Goal: Information Seeking & Learning: Learn about a topic

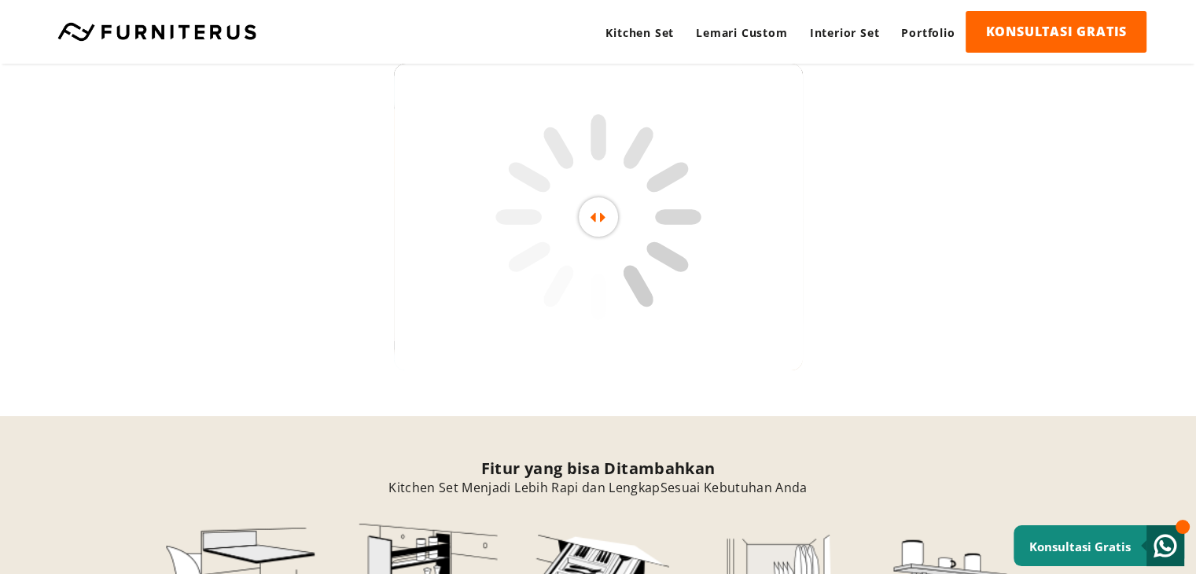
scroll to position [3574, 0]
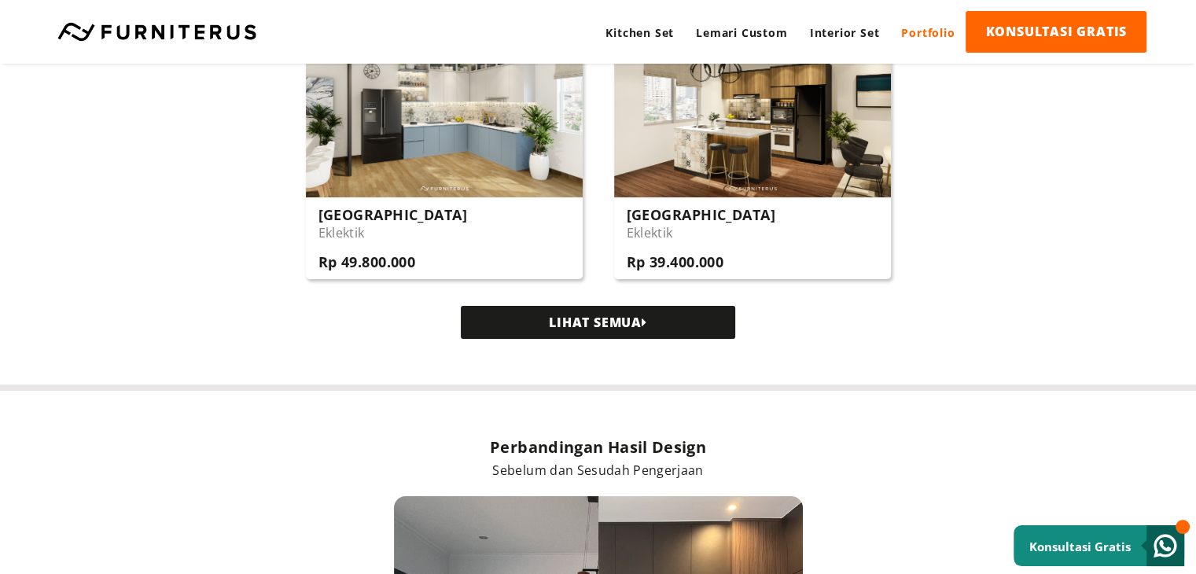
click at [907, 34] on link "Portfolio" at bounding box center [927, 32] width 75 height 43
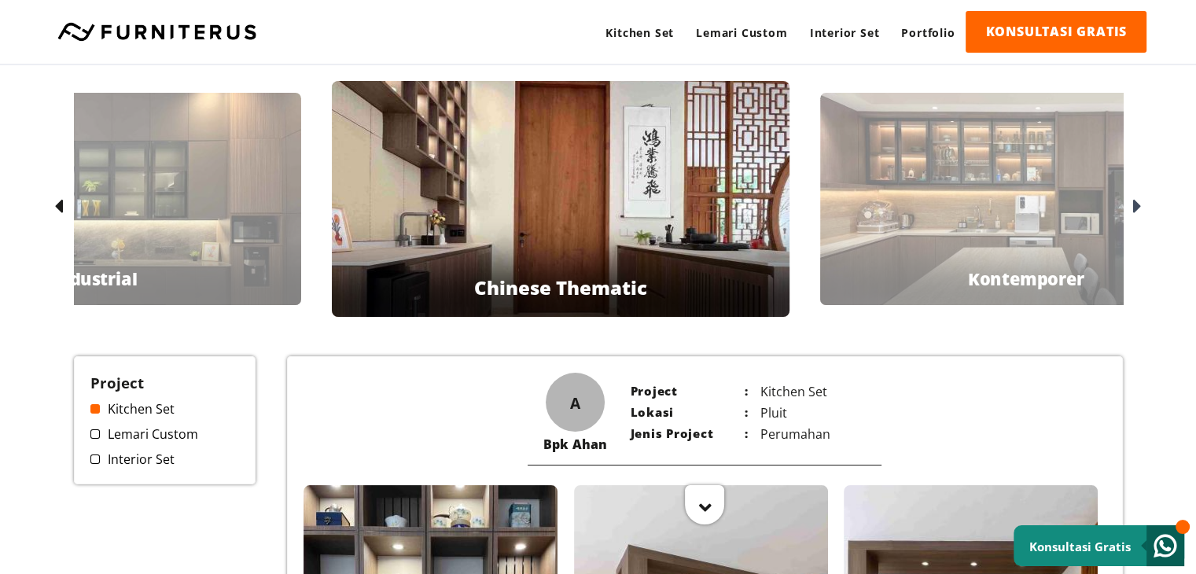
click at [60, 204] on icon at bounding box center [58, 207] width 9 height 23
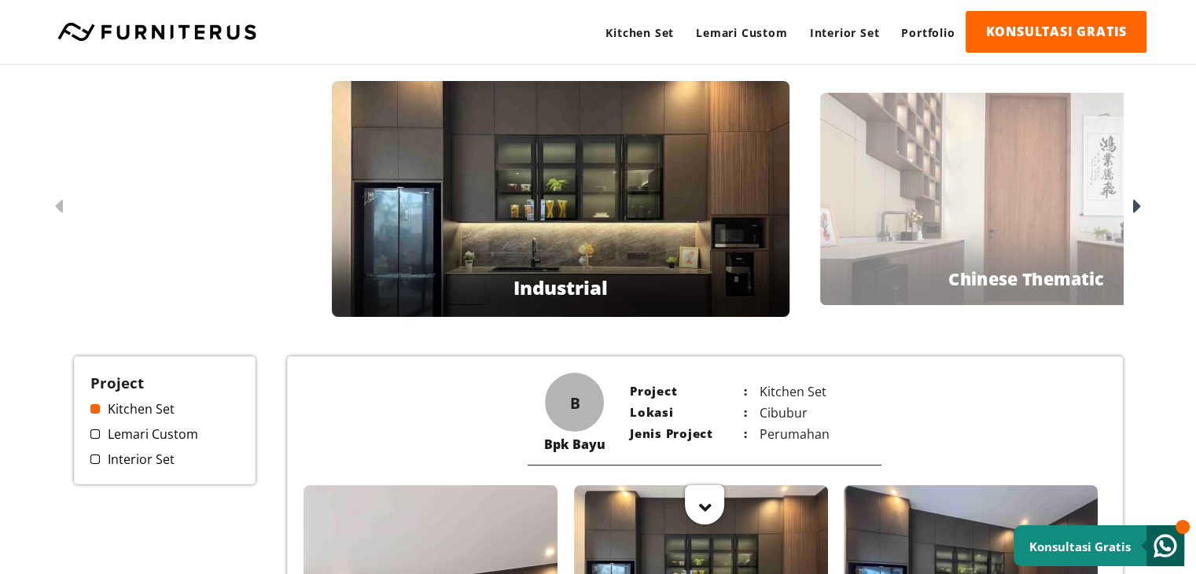
click at [1138, 208] on icon at bounding box center [1137, 207] width 9 height 23
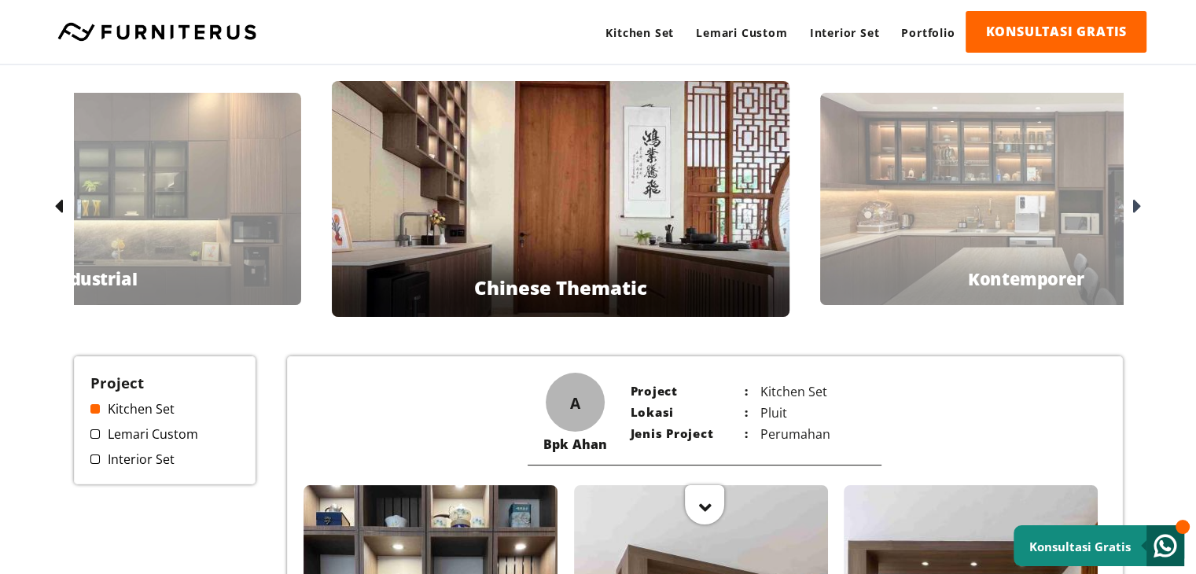
click at [1138, 208] on icon at bounding box center [1137, 207] width 9 height 23
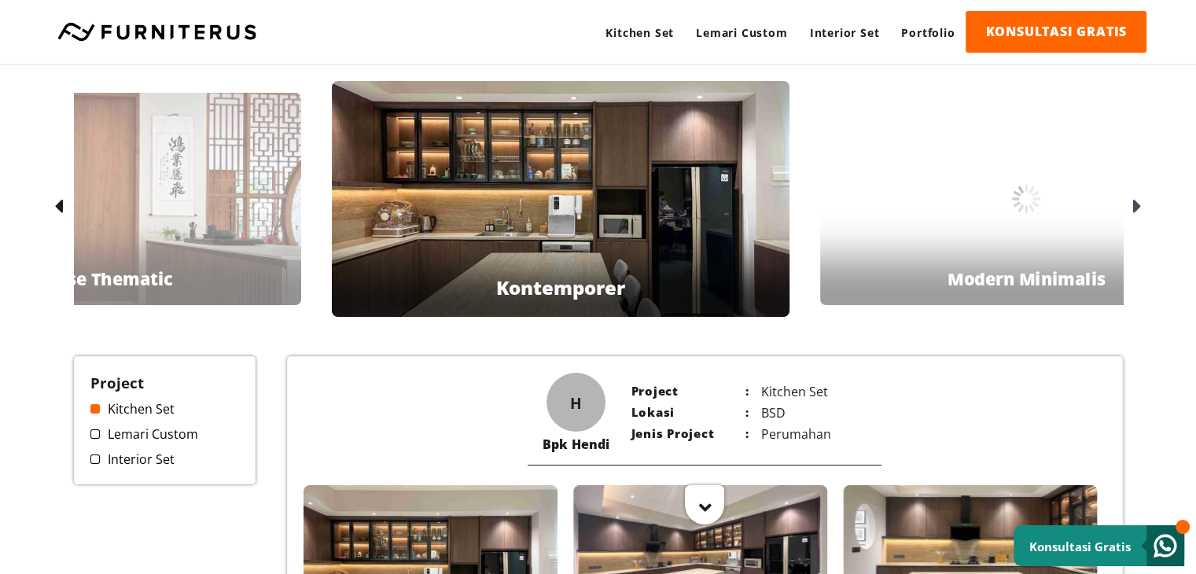
click at [1138, 208] on icon at bounding box center [1137, 207] width 9 height 23
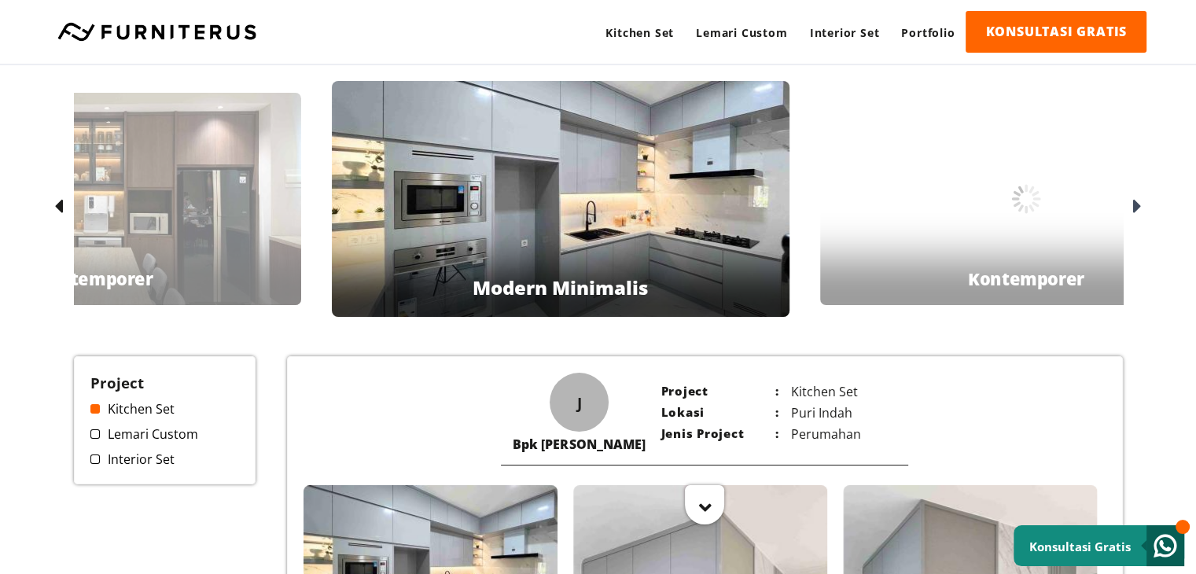
click at [1138, 208] on icon at bounding box center [1137, 207] width 9 height 23
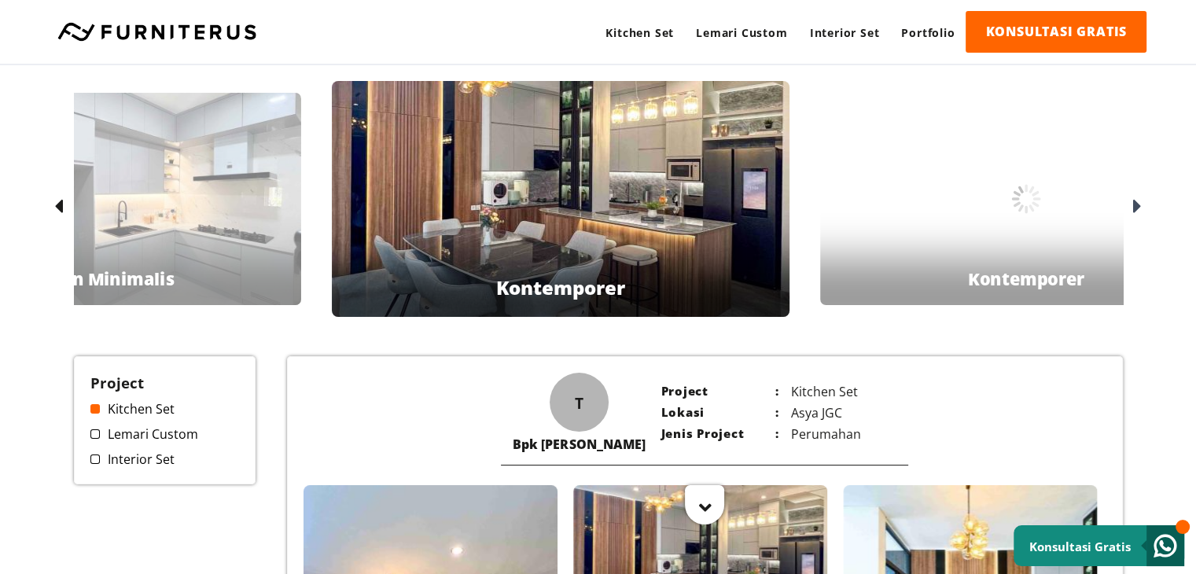
click at [1138, 208] on icon at bounding box center [1137, 207] width 9 height 23
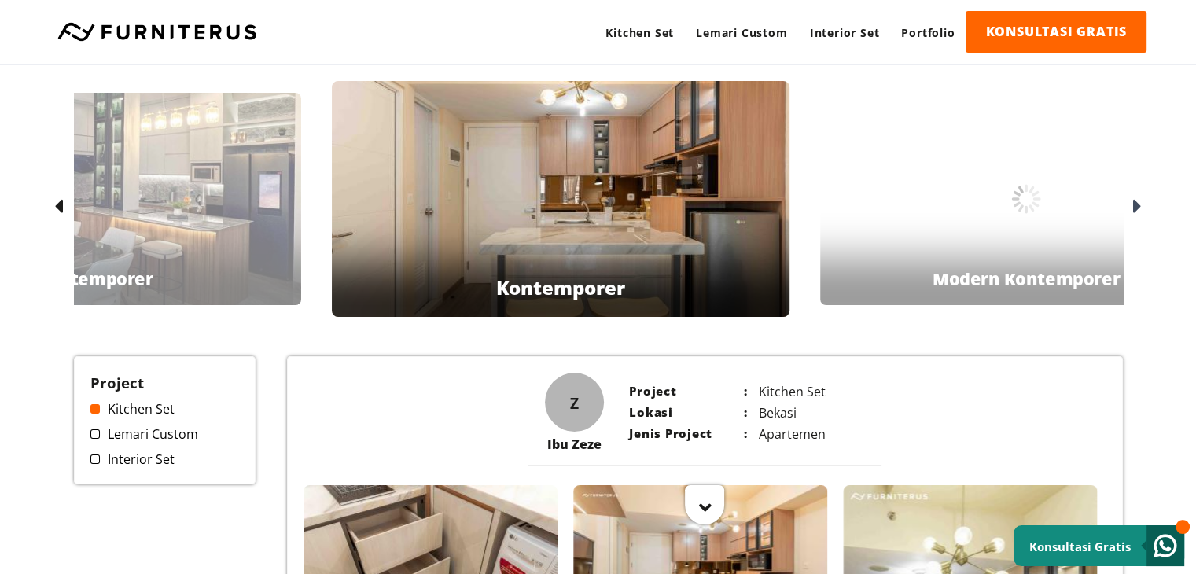
click at [1138, 208] on icon at bounding box center [1137, 207] width 9 height 23
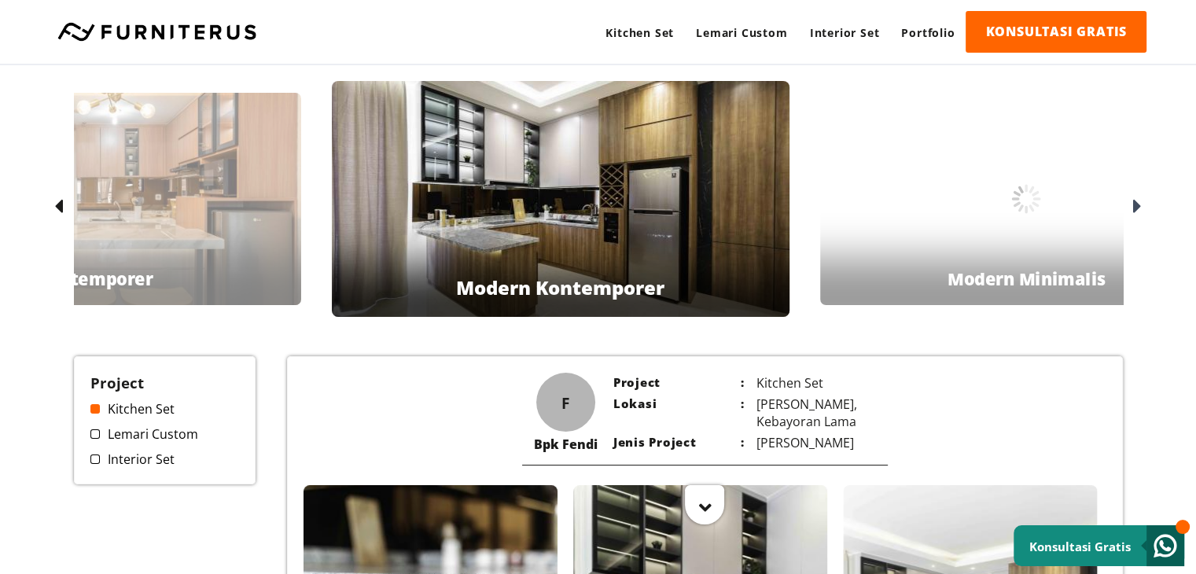
click at [1138, 208] on icon at bounding box center [1137, 207] width 9 height 23
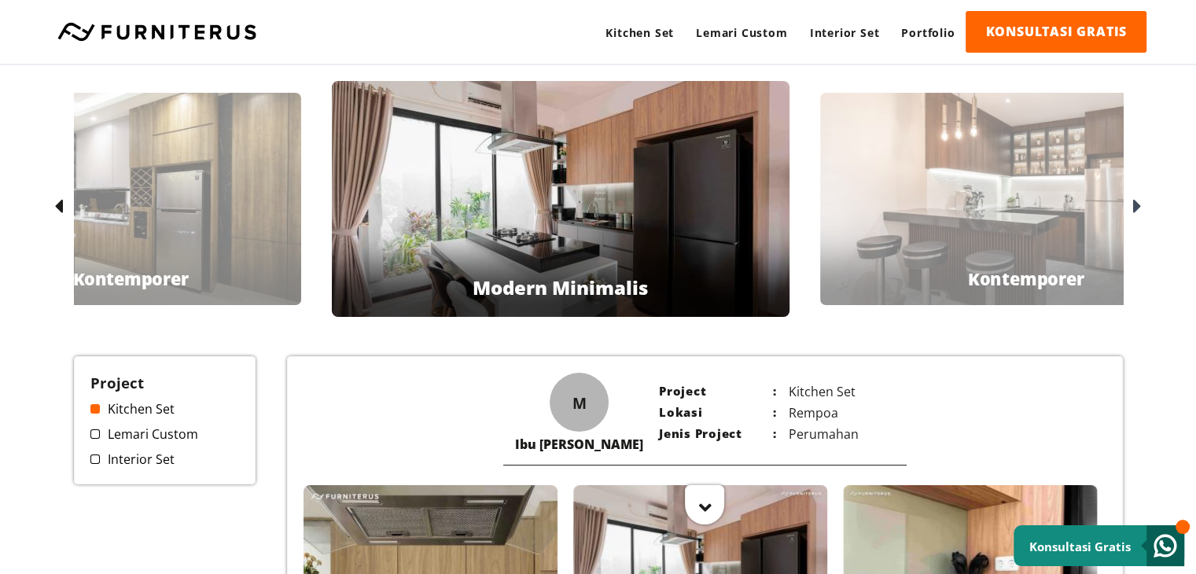
click at [1138, 208] on icon at bounding box center [1137, 207] width 9 height 23
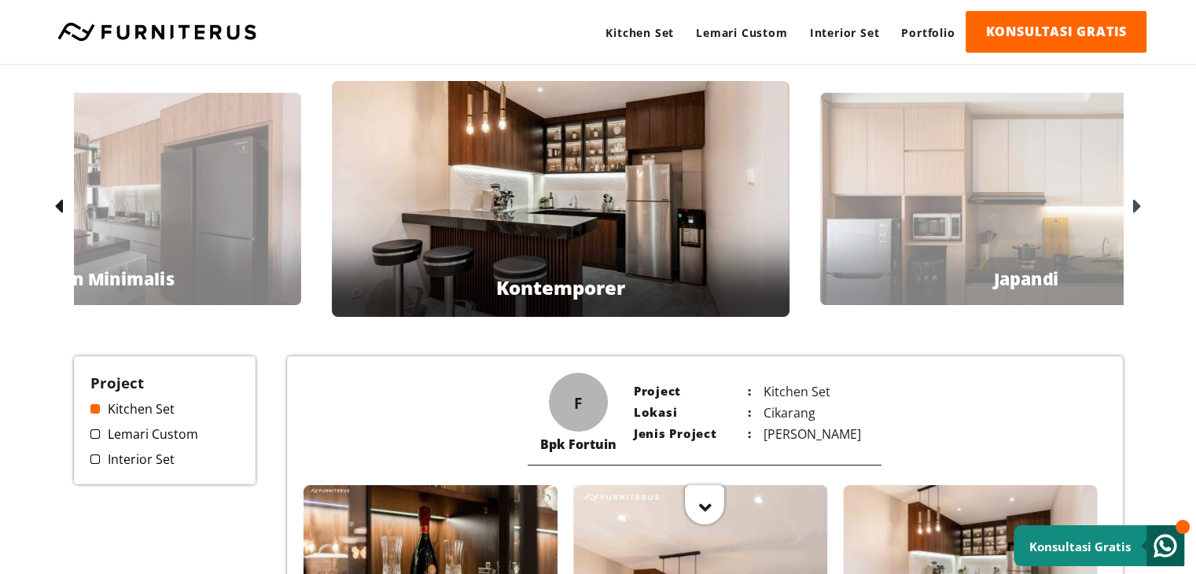
click at [1138, 208] on icon at bounding box center [1137, 207] width 9 height 23
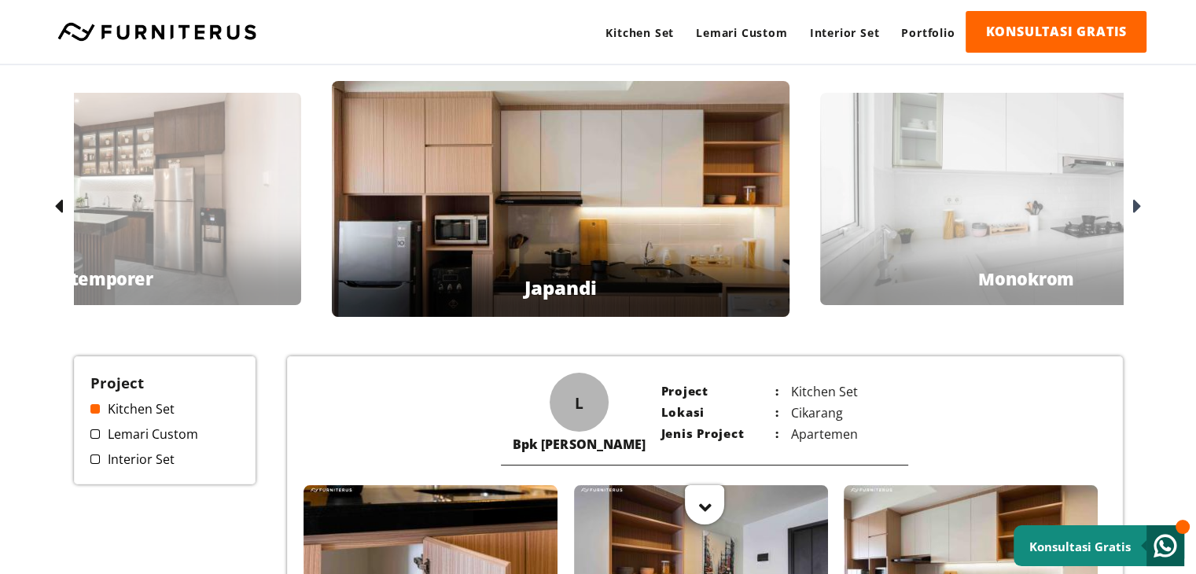
click at [58, 202] on icon at bounding box center [58, 207] width 9 height 23
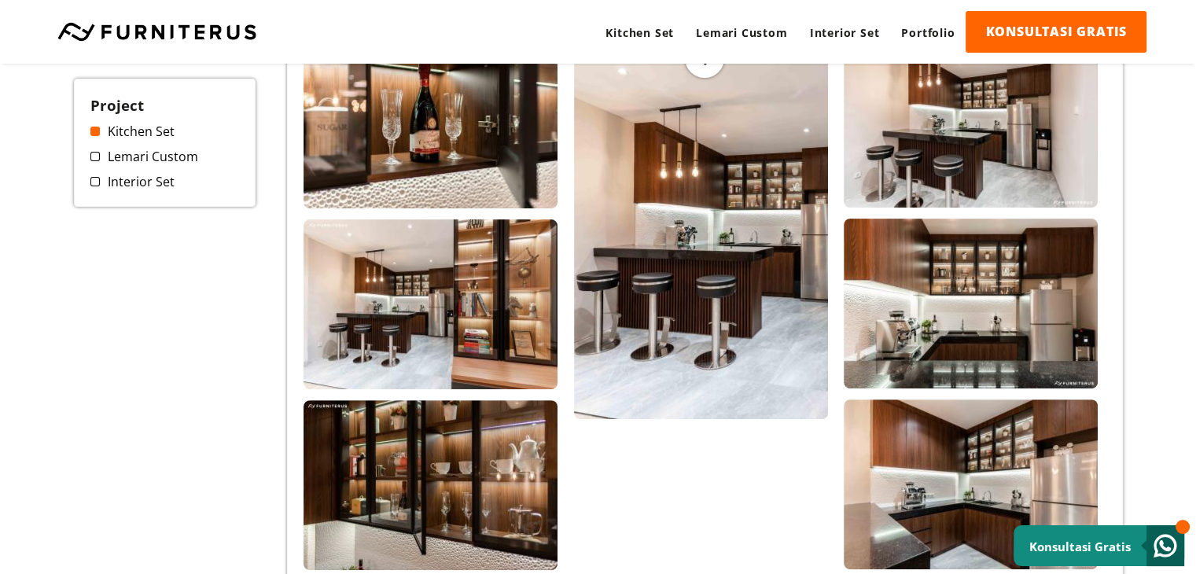
scroll to position [472, 0]
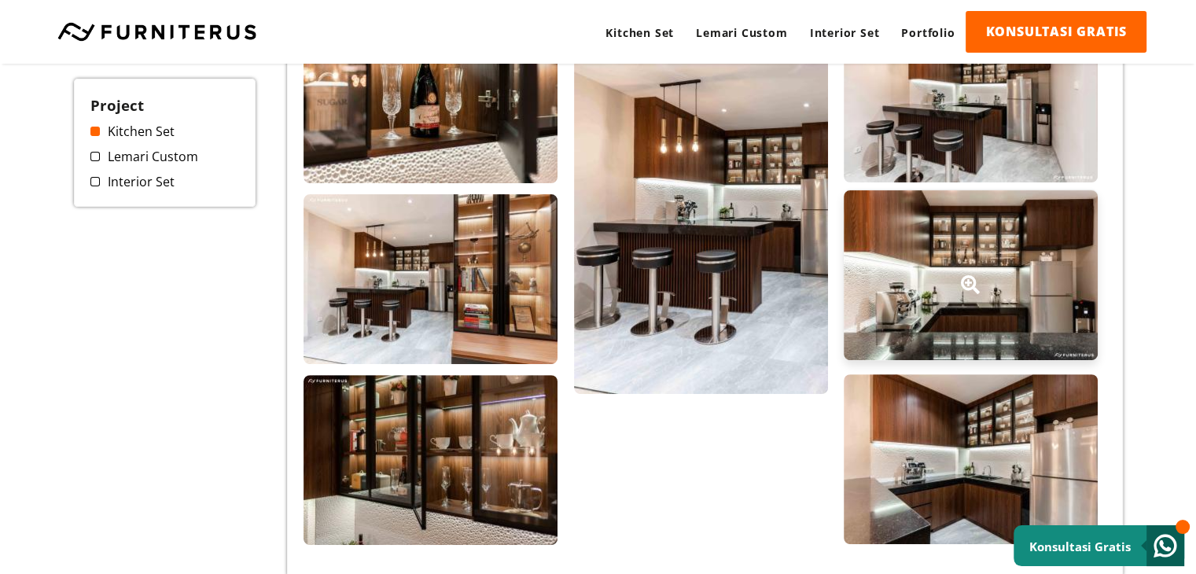
click at [959, 285] on div at bounding box center [971, 275] width 254 height 170
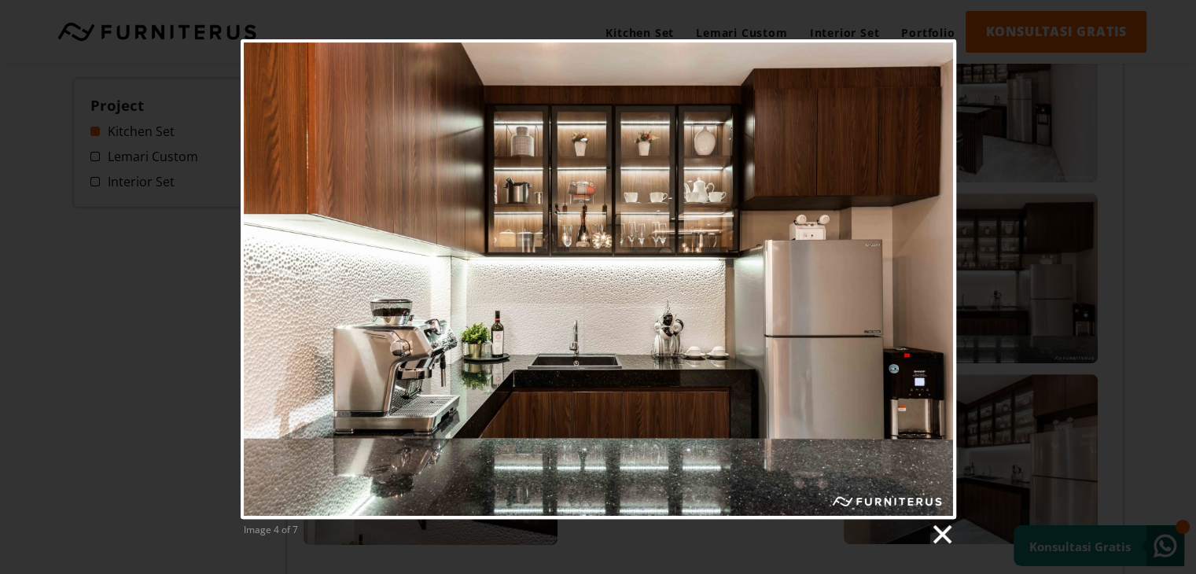
click at [944, 538] on link at bounding box center [941, 535] width 24 height 24
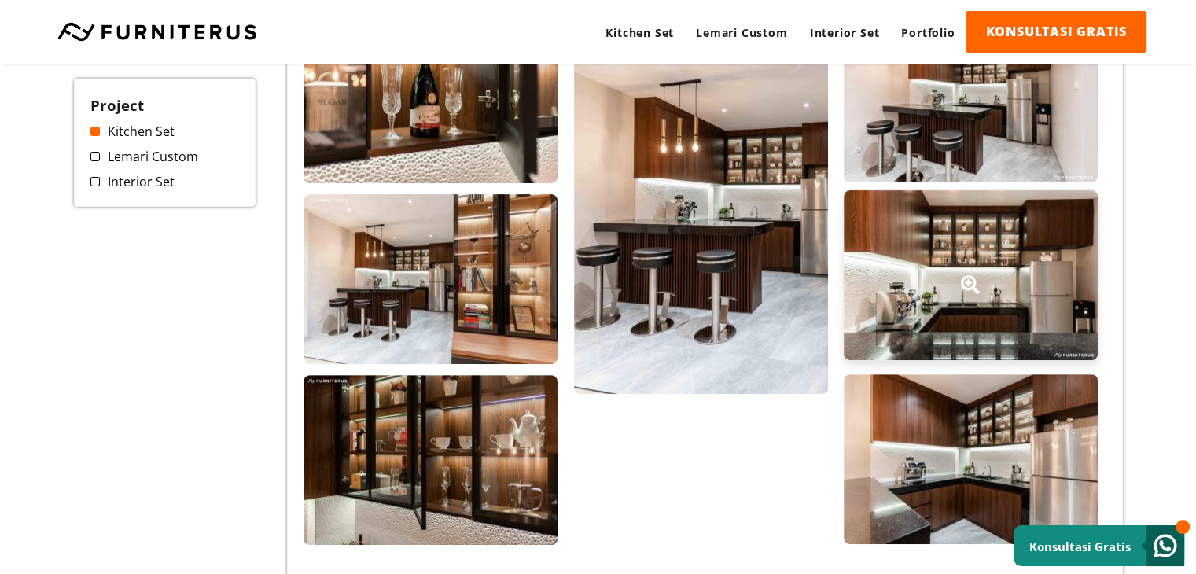
click at [976, 278] on icon at bounding box center [970, 284] width 19 height 19
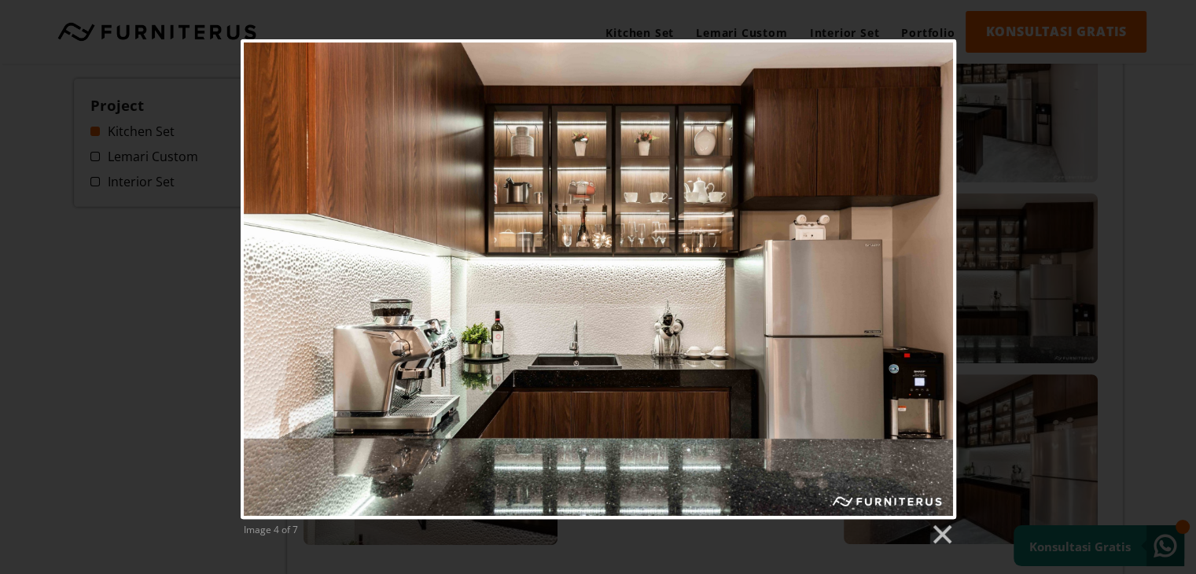
click at [932, 268] on link "Next image" at bounding box center [727, 279] width 458 height 480
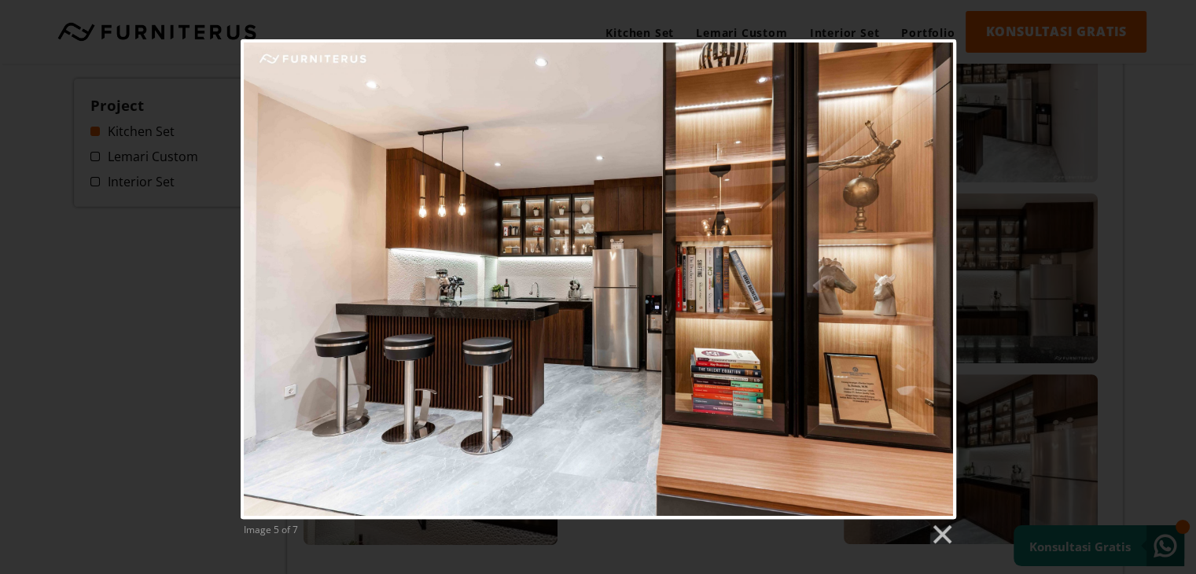
click at [932, 268] on link "Next image" at bounding box center [727, 279] width 458 height 480
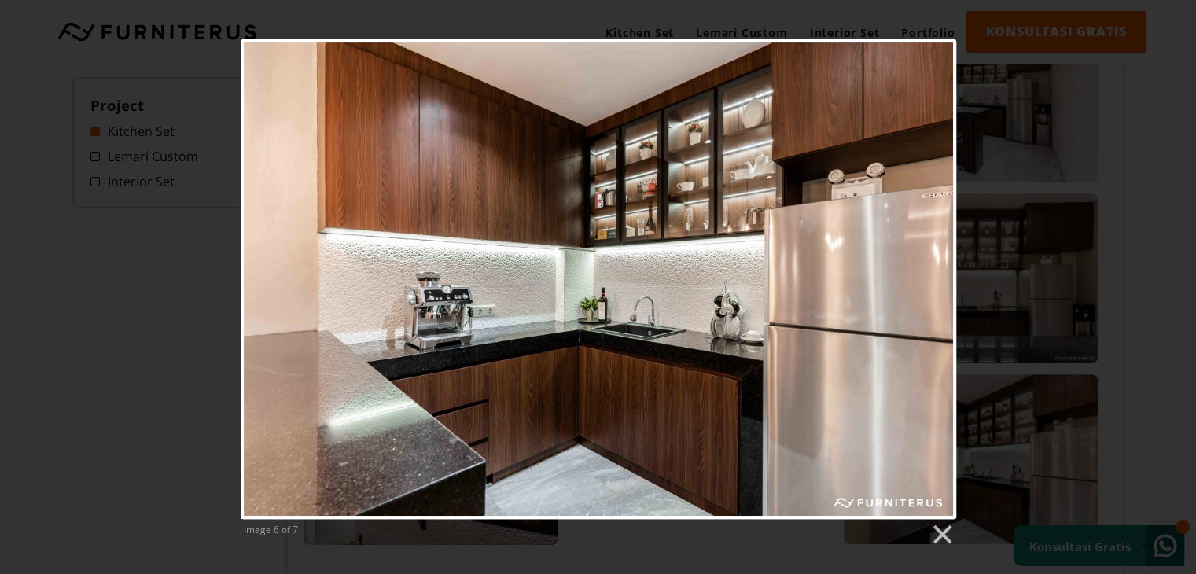
click at [932, 268] on link "Next image" at bounding box center [727, 279] width 458 height 480
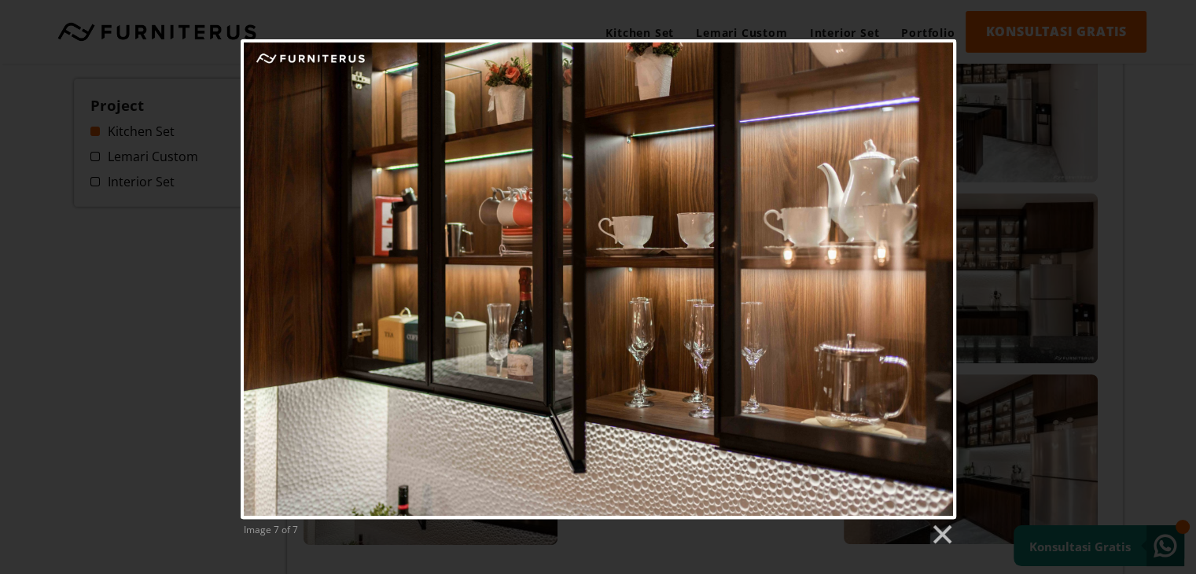
click at [932, 268] on link "Next image" at bounding box center [727, 279] width 458 height 480
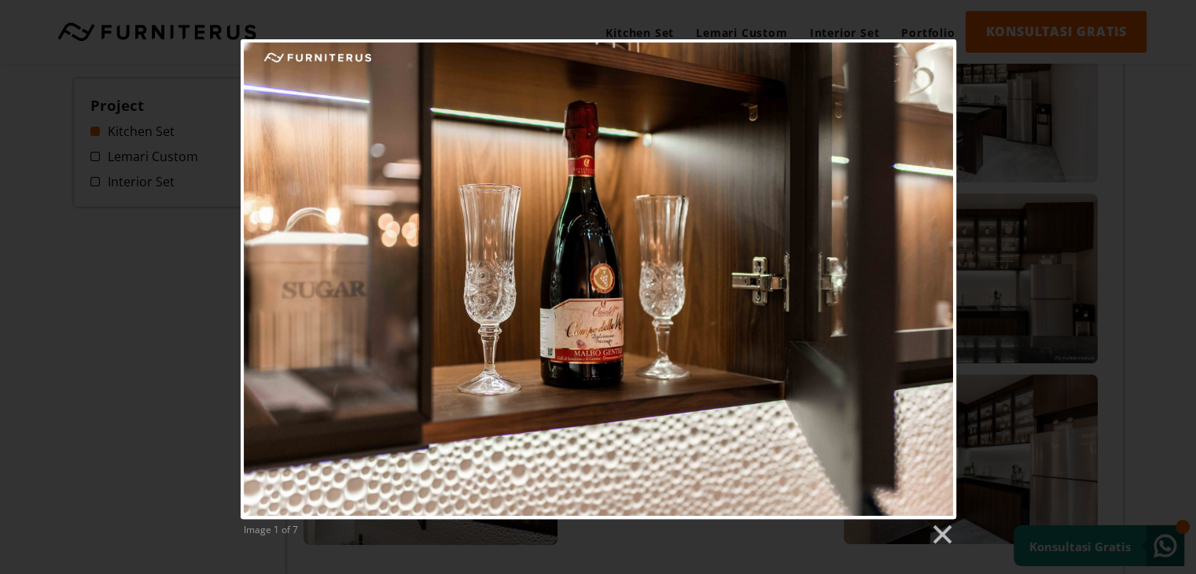
click at [932, 268] on link "Next image" at bounding box center [727, 279] width 458 height 480
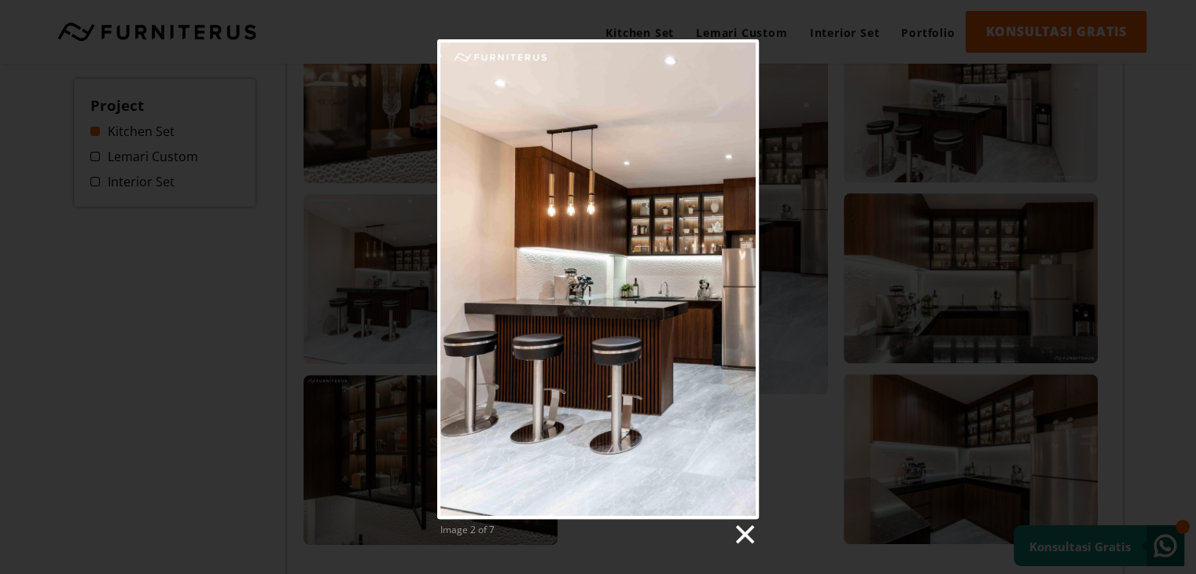
click at [749, 533] on link at bounding box center [744, 535] width 24 height 24
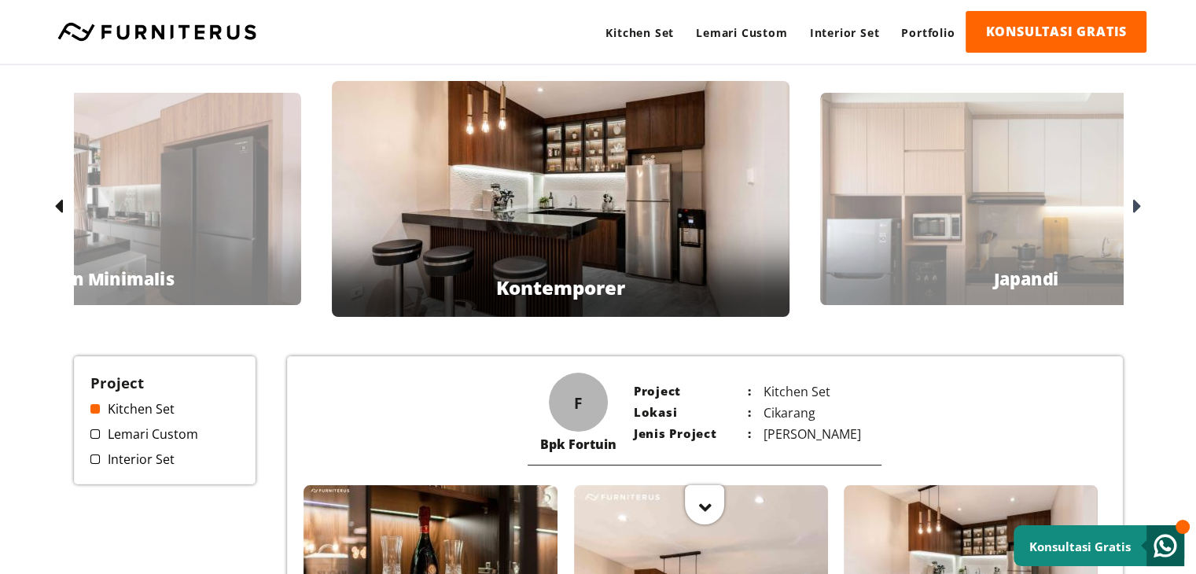
scroll to position [0, 0]
click at [1141, 201] on icon at bounding box center [1137, 207] width 9 height 23
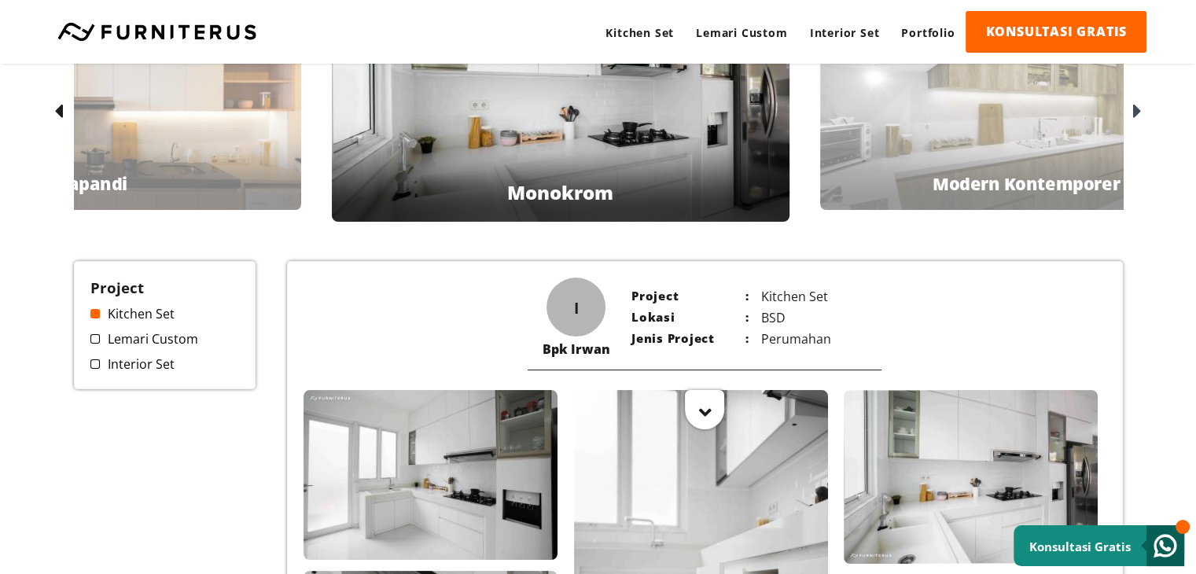
scroll to position [79, 0]
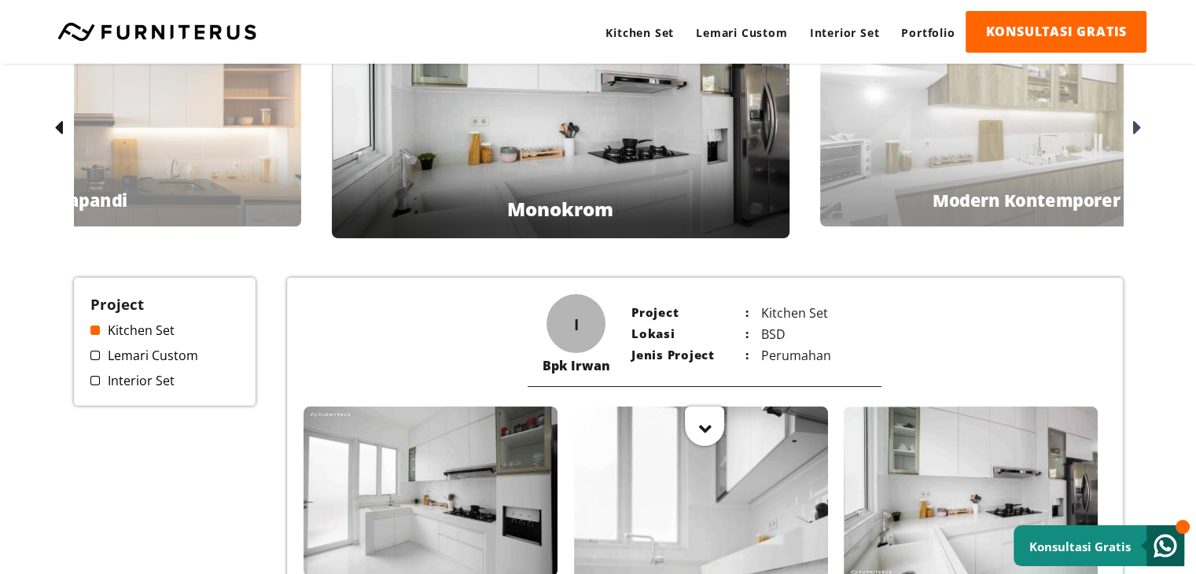
click at [1134, 133] on icon at bounding box center [1137, 128] width 9 height 23
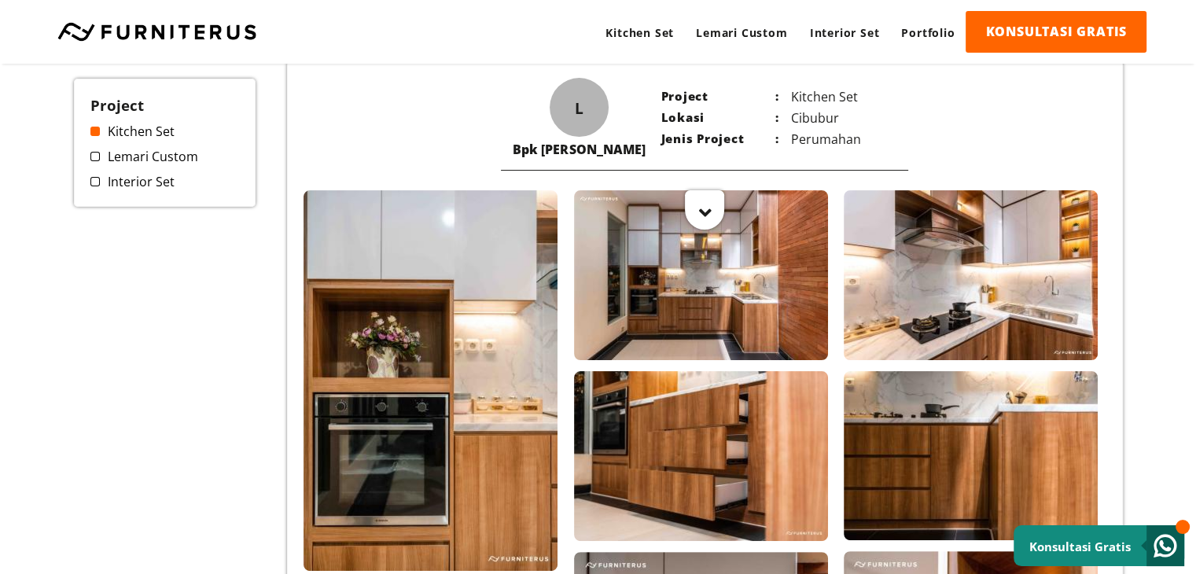
scroll to position [393, 0]
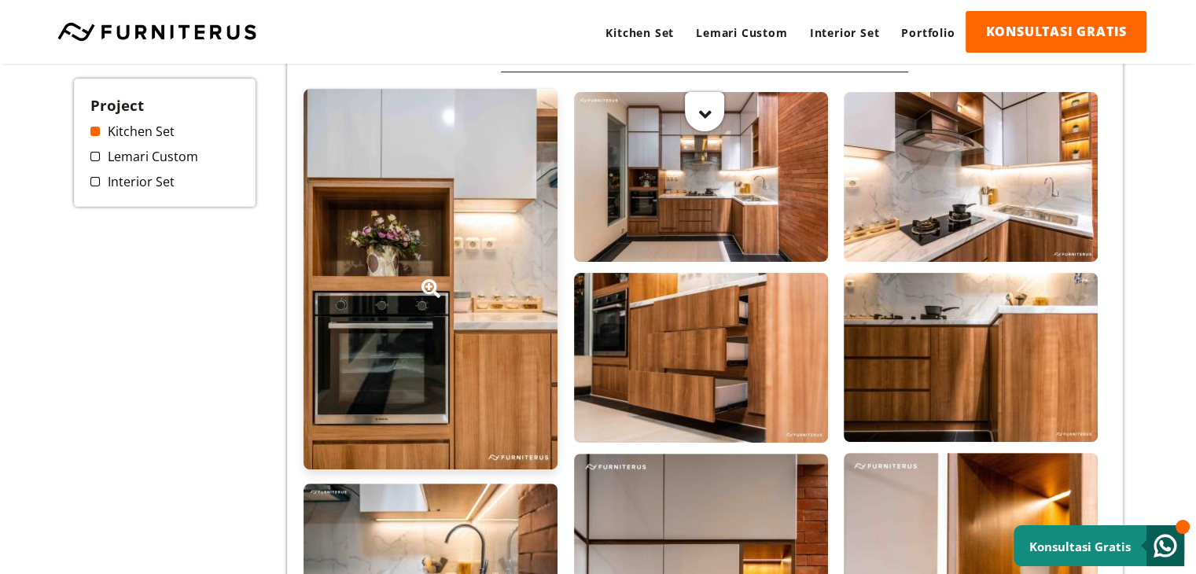
click at [459, 397] on div at bounding box center [430, 279] width 254 height 381
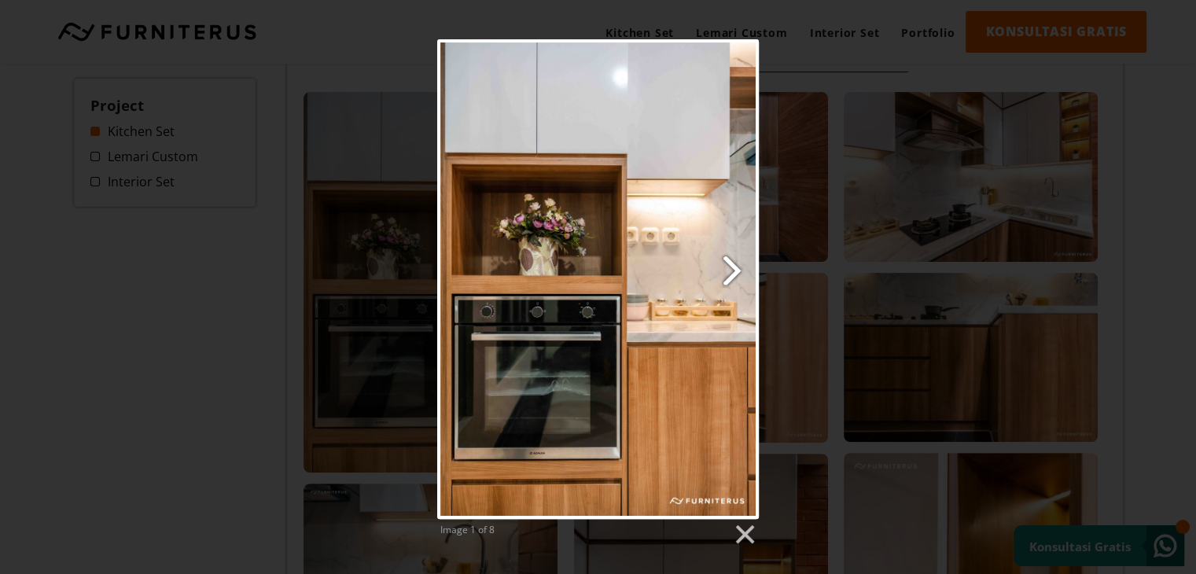
click at [737, 267] on link "Next image" at bounding box center [656, 279] width 206 height 480
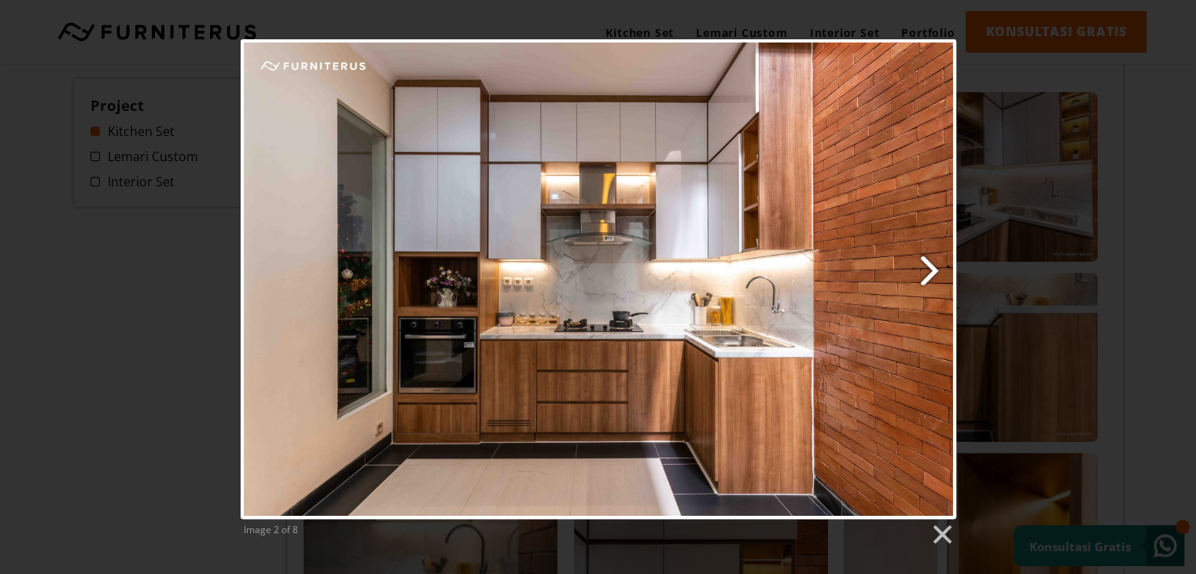
click at [925, 272] on link "Next image" at bounding box center [727, 279] width 458 height 480
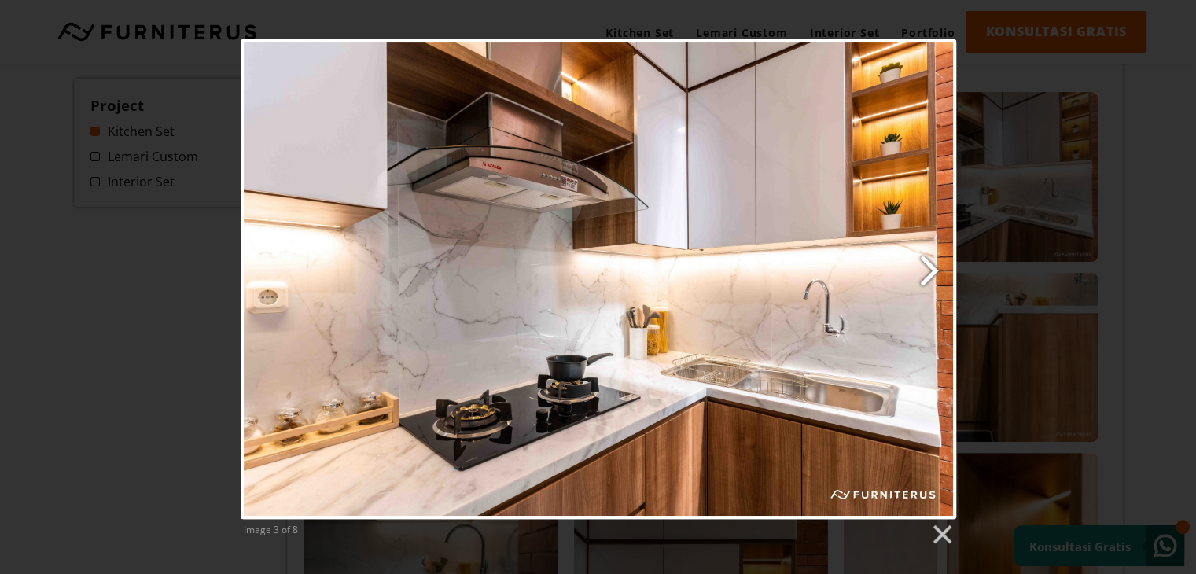
click at [925, 272] on link "Next image" at bounding box center [727, 279] width 458 height 480
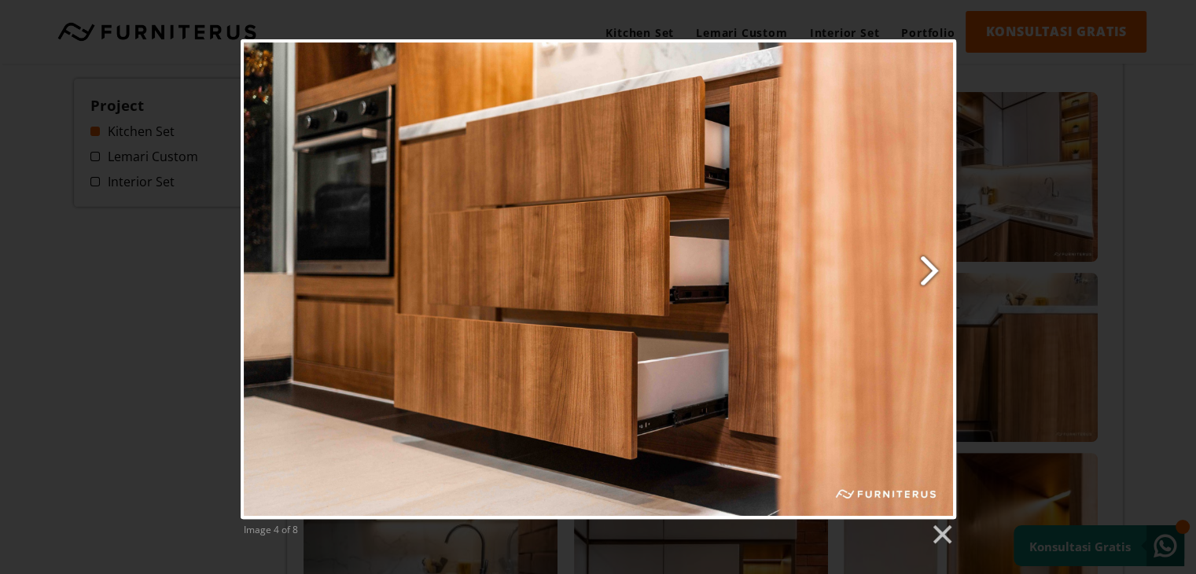
click at [925, 272] on link "Next image" at bounding box center [727, 279] width 458 height 480
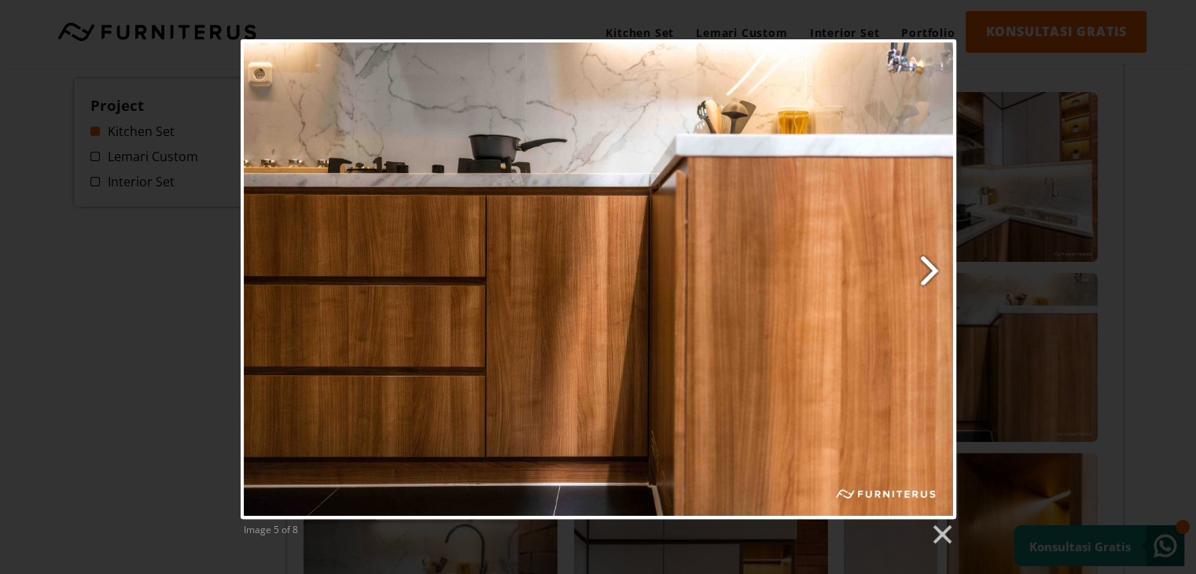
click at [925, 272] on link "Next image" at bounding box center [727, 279] width 458 height 480
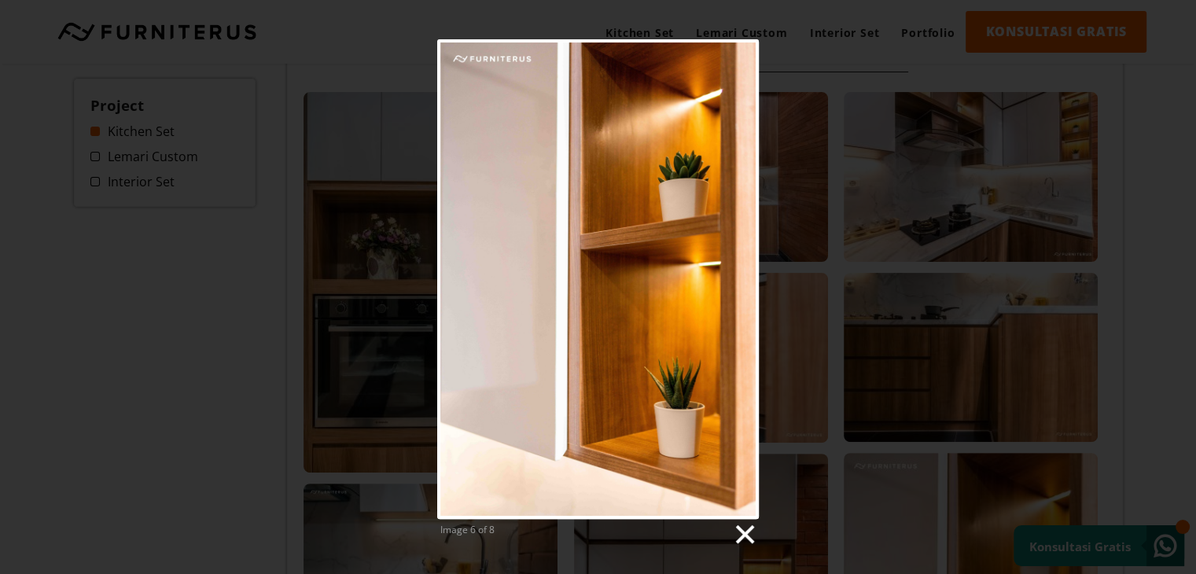
click at [740, 535] on link at bounding box center [744, 535] width 24 height 24
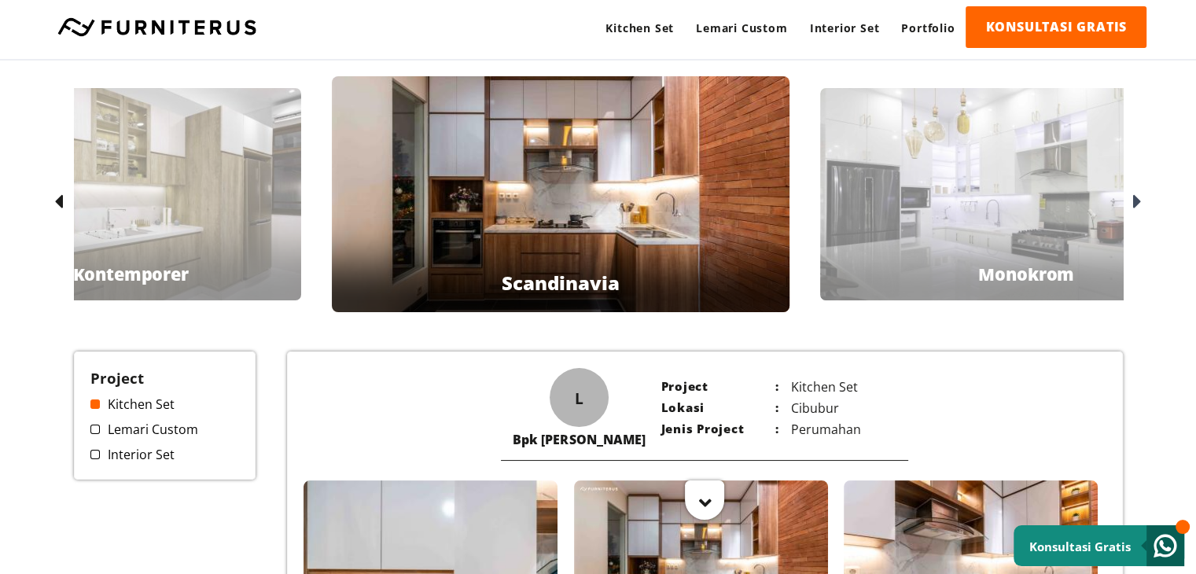
scroll to position [0, 0]
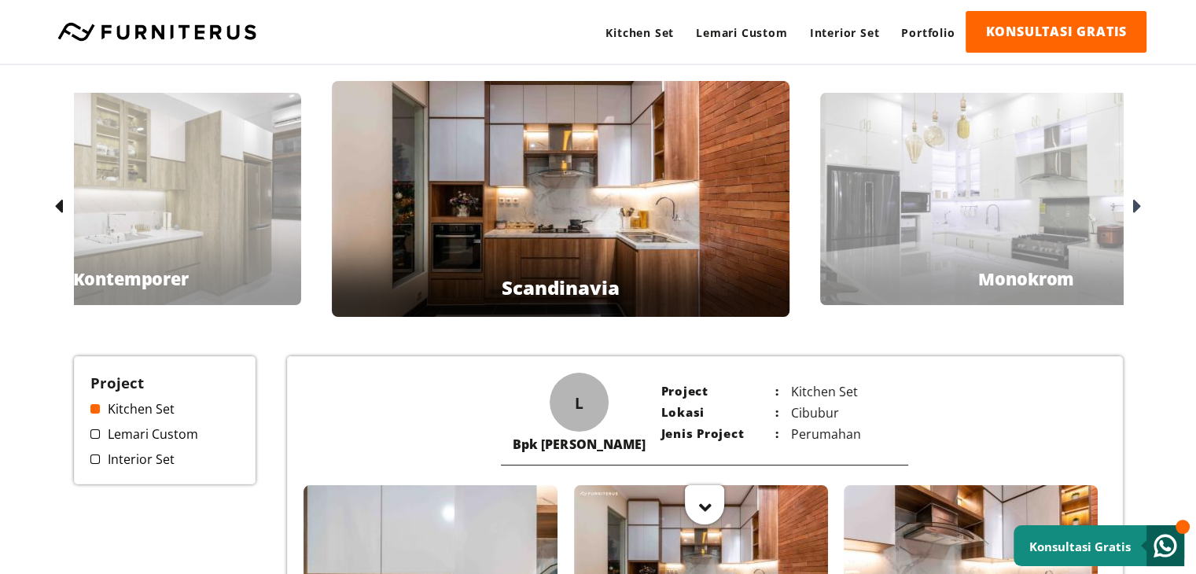
click at [49, 207] on div at bounding box center [61, 206] width 25 height 25
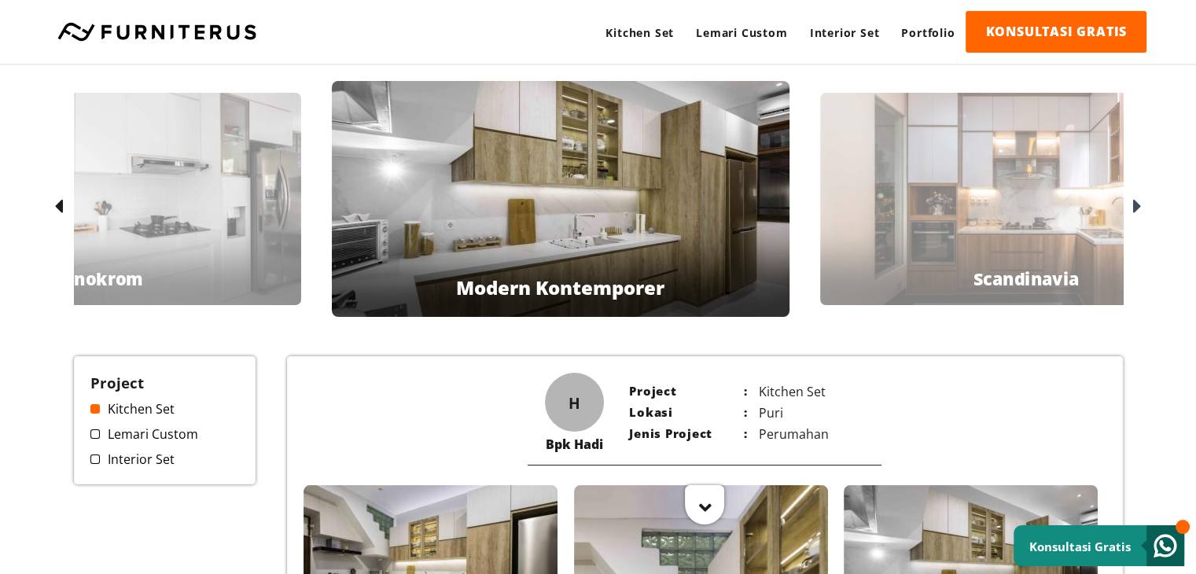
click at [56, 206] on icon at bounding box center [58, 207] width 9 height 23
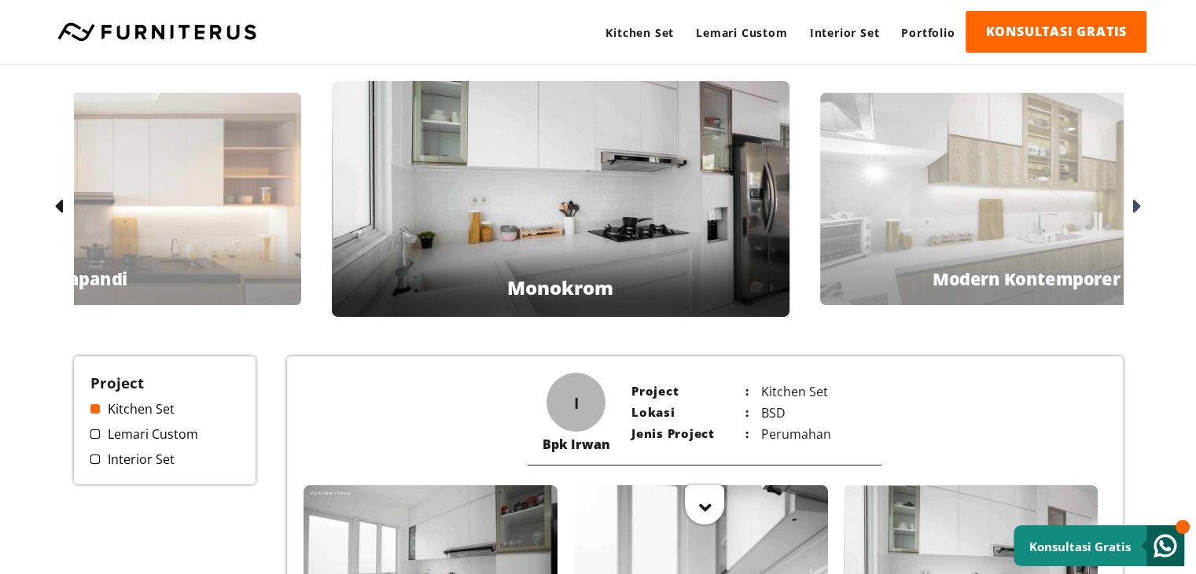
click at [1134, 205] on icon at bounding box center [1137, 207] width 9 height 23
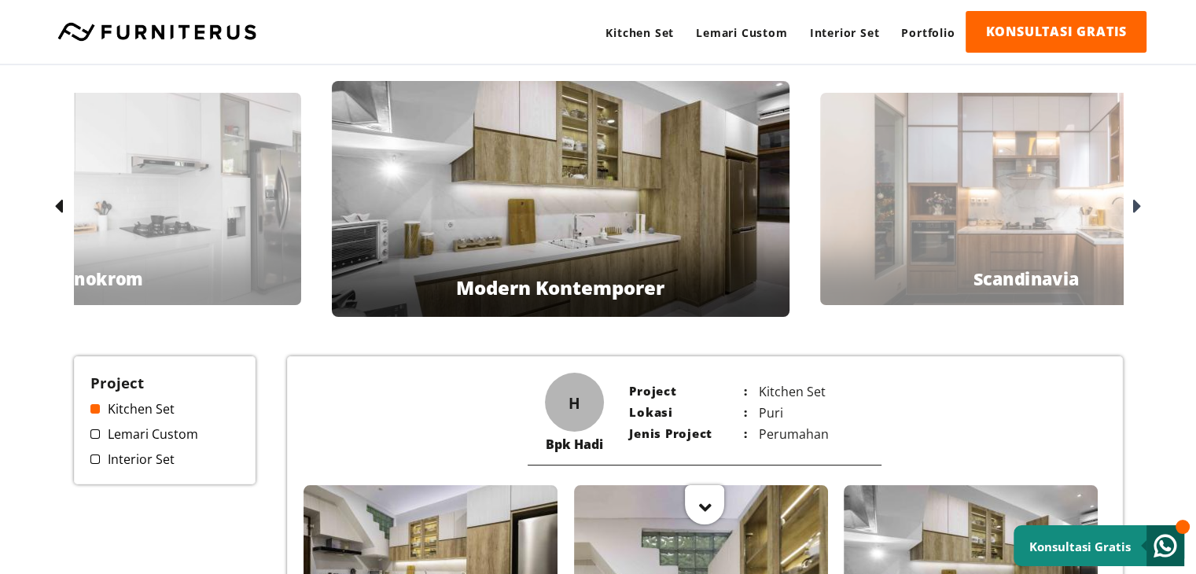
click at [54, 196] on icon at bounding box center [58, 207] width 9 height 23
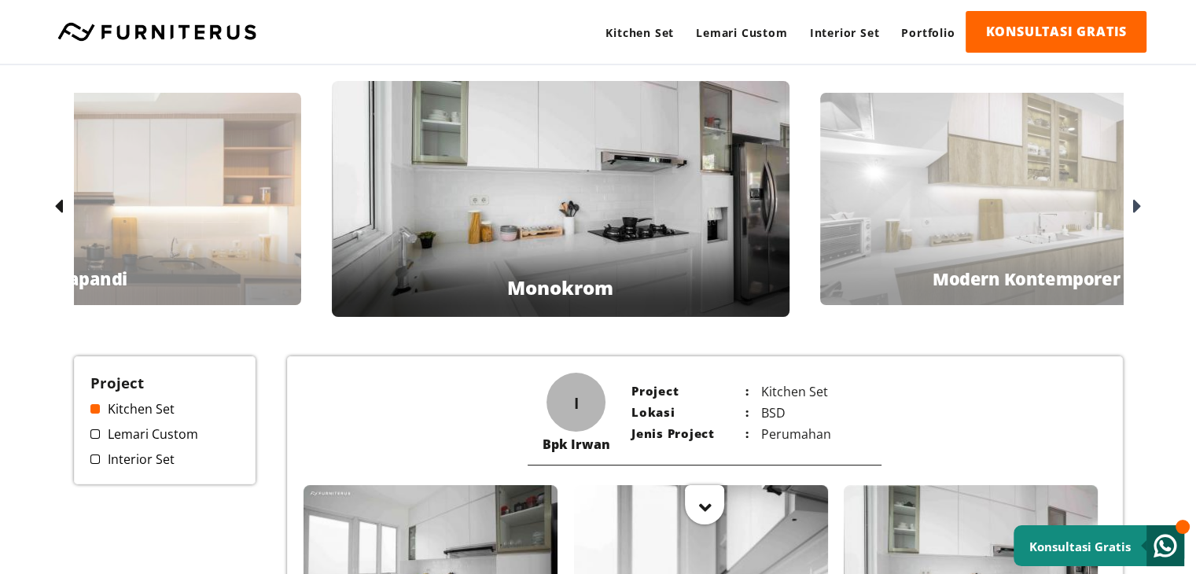
click at [54, 196] on icon at bounding box center [58, 207] width 9 height 23
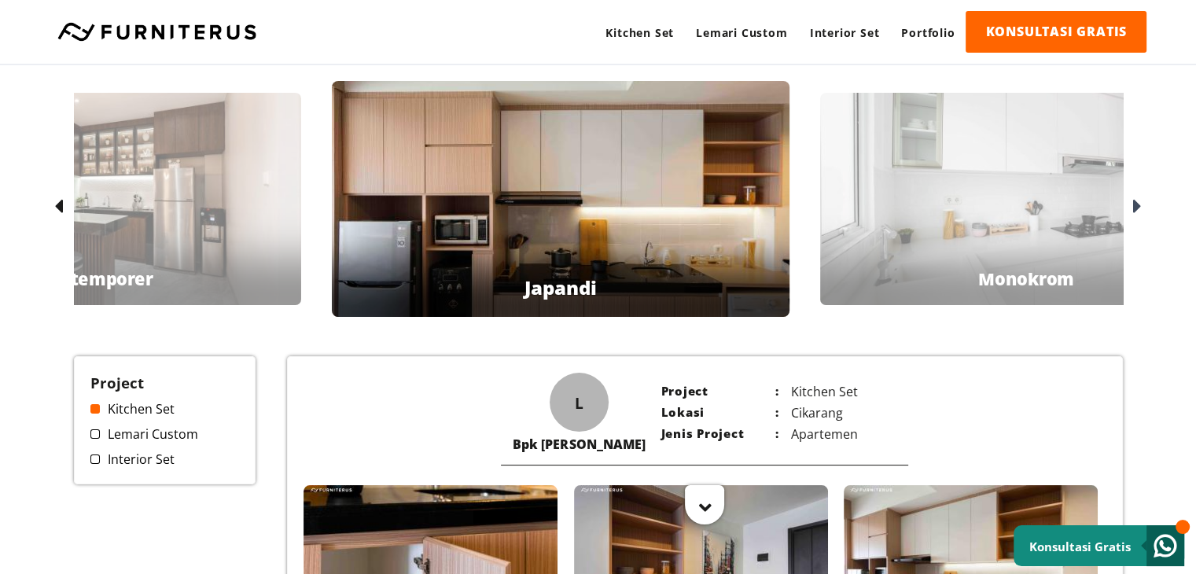
click at [61, 214] on icon at bounding box center [58, 207] width 9 height 23
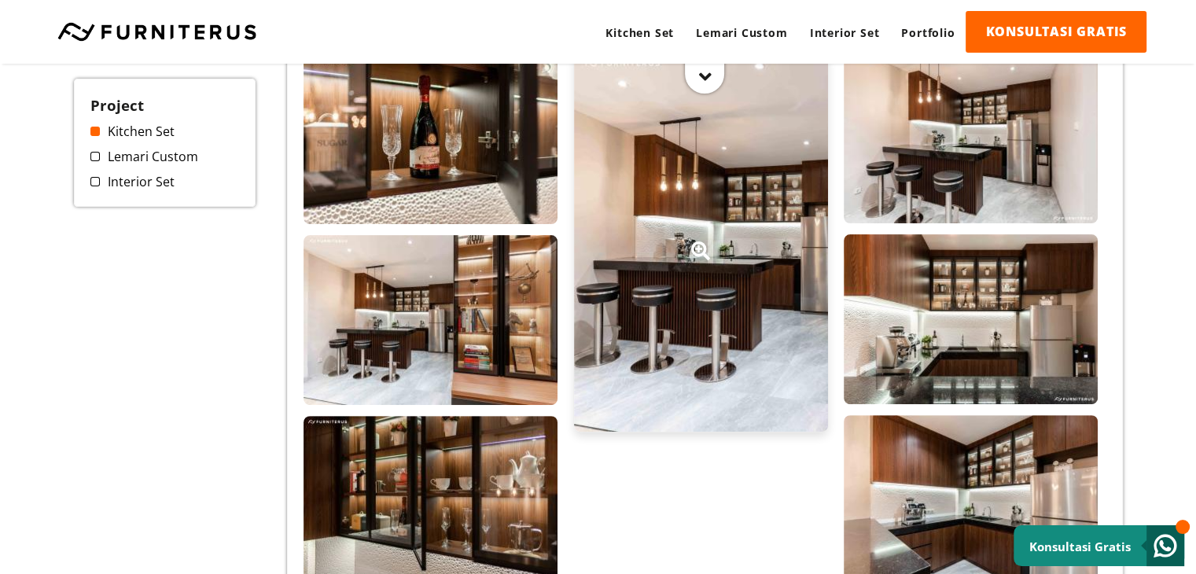
scroll to position [629, 0]
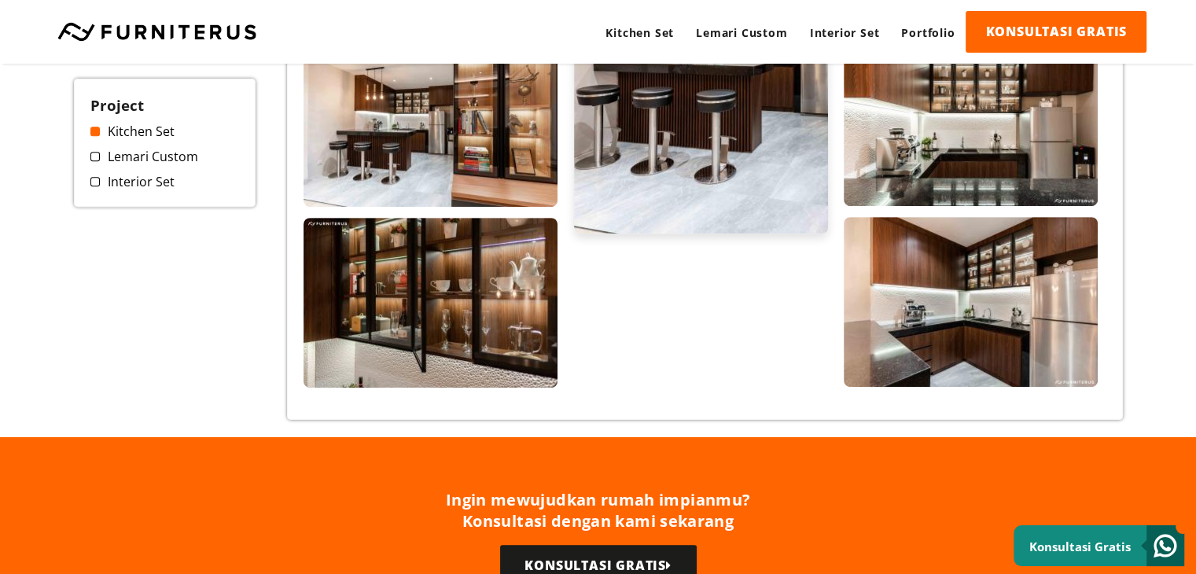
click at [686, 161] on div at bounding box center [701, 43] width 254 height 381
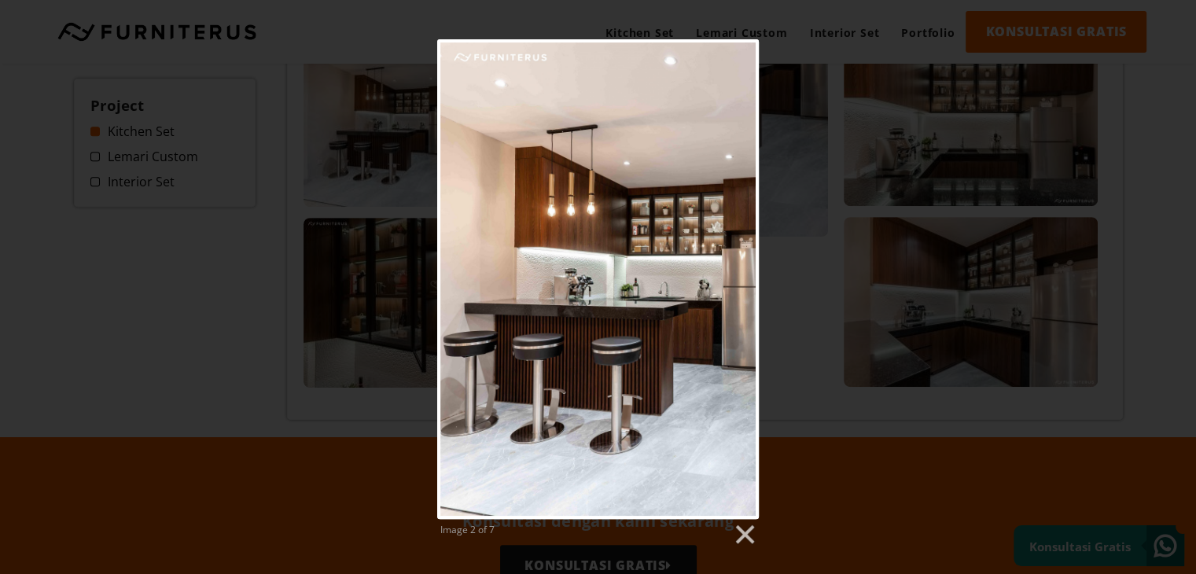
click at [895, 408] on div "Image 2 of 7" at bounding box center [598, 292] width 1196 height 507
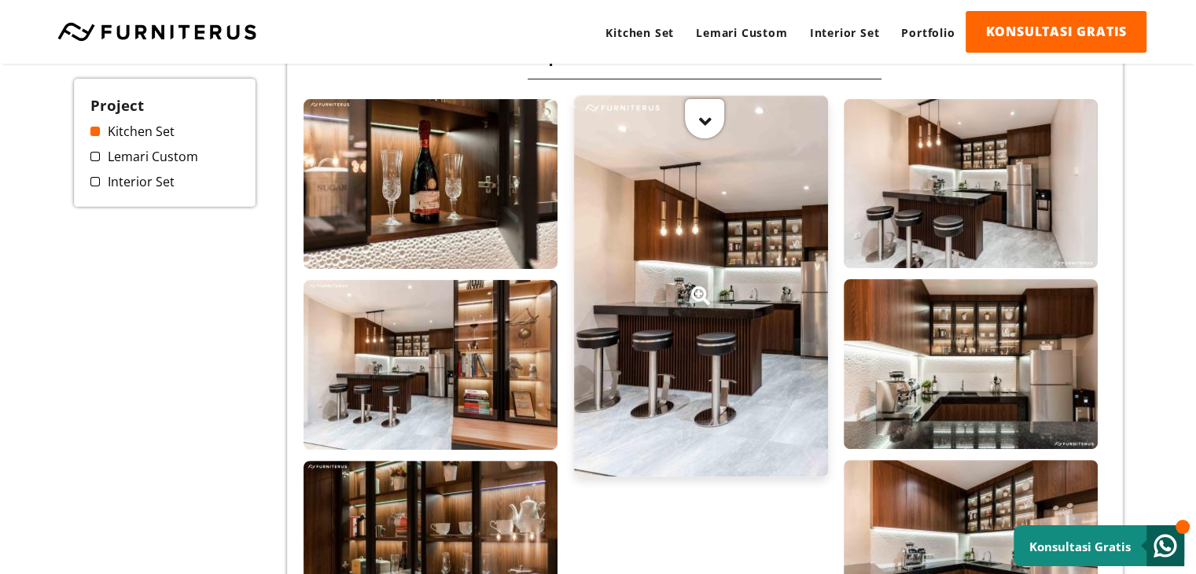
scroll to position [472, 0]
